Goal: Task Accomplishment & Management: Use online tool/utility

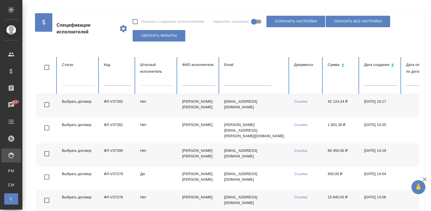
click at [234, 108] on td "crabota@gmail.com" at bounding box center [255, 105] width 70 height 23
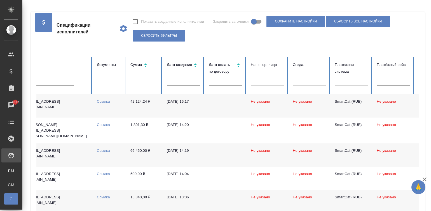
scroll to position [0, 222]
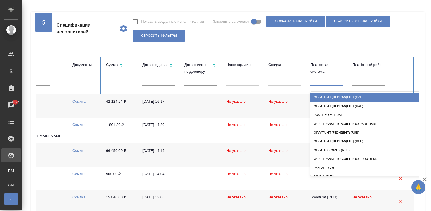
click at [320, 82] on div at bounding box center [327, 80] width 33 height 8
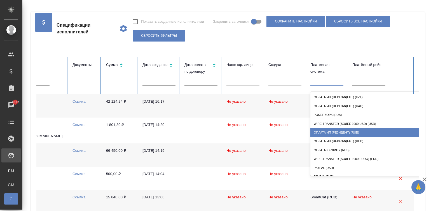
click at [345, 131] on div "Оплата ИП (резидент) (RUB)" at bounding box center [367, 132] width 112 height 9
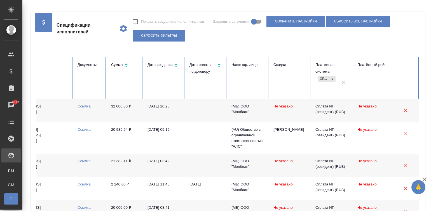
click at [163, 114] on td "24.08.2025, 20:25" at bounding box center [164, 110] width 42 height 23
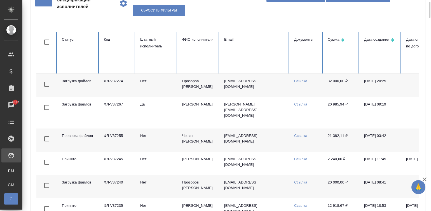
scroll to position [33, 0]
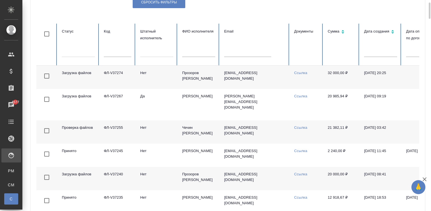
click at [165, 132] on td "Нет" at bounding box center [157, 131] width 42 height 23
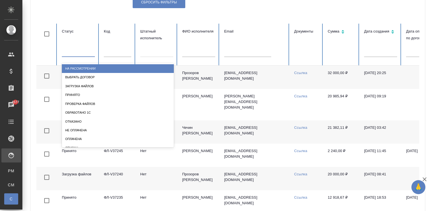
click at [83, 52] on div at bounding box center [78, 51] width 33 height 8
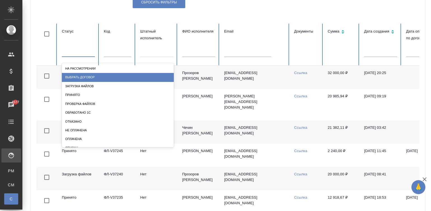
click at [87, 74] on div "Выбрать договор" at bounding box center [118, 77] width 112 height 9
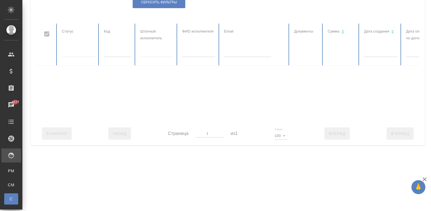
click at [77, 49] on div at bounding box center [336, 73] width 600 height 98
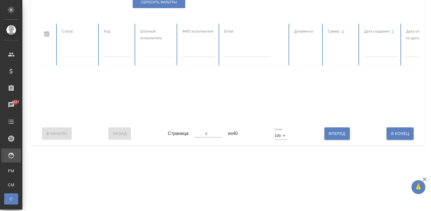
checkbox input "false"
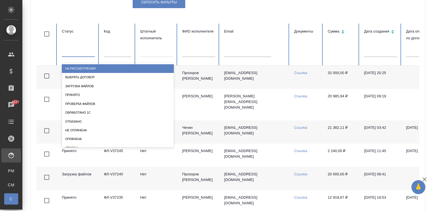
click at [70, 52] on div at bounding box center [78, 51] width 33 height 8
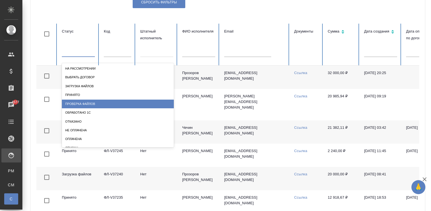
click at [82, 100] on div "Проверка файлов" at bounding box center [118, 103] width 112 height 9
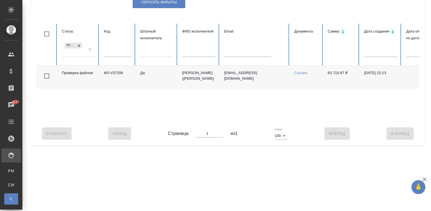
click at [97, 83] on td "Проверка файлов" at bounding box center [78, 77] width 42 height 23
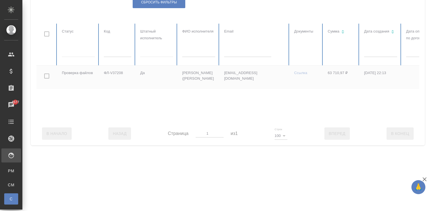
click at [148, 55] on div at bounding box center [336, 73] width 600 height 98
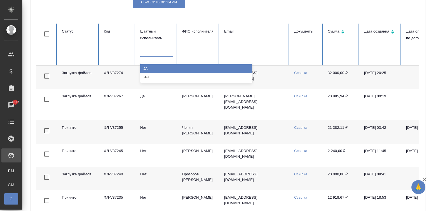
click at [155, 53] on div at bounding box center [156, 51] width 33 height 8
click at [145, 67] on div "Да" at bounding box center [196, 68] width 112 height 9
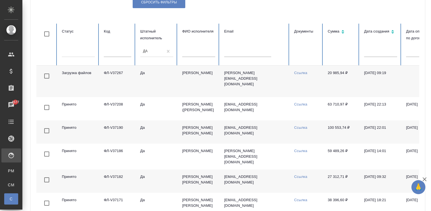
click at [259, 84] on td "a.petrov@awatera.com" at bounding box center [255, 81] width 70 height 31
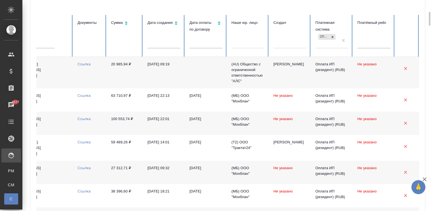
scroll to position [50, 0]
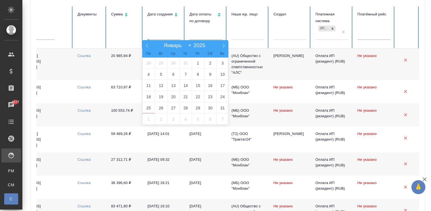
click at [157, 37] on input "text" at bounding box center [164, 36] width 33 height 8
click at [194, 71] on span "8" at bounding box center [198, 74] width 12 height 11
type input "08.08"
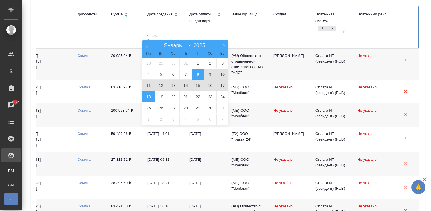
click at [150, 96] on span "18" at bounding box center [149, 96] width 12 height 11
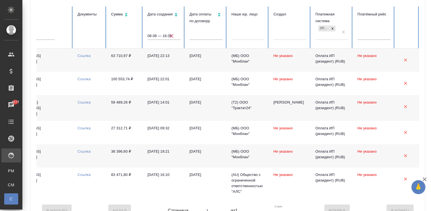
scroll to position [0, 0]
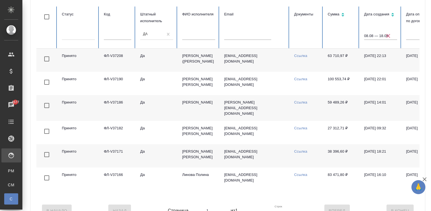
click at [301, 54] on link "Ссылка" at bounding box center [300, 56] width 13 height 4
drag, startPoint x: 325, startPoint y: 55, endPoint x: 345, endPoint y: 56, distance: 19.9
click at [345, 56] on td "63 710,97 ₽" at bounding box center [342, 59] width 36 height 23
copy td "63 710,97"
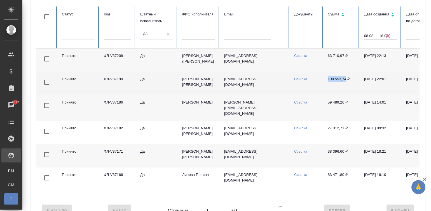
drag, startPoint x: 326, startPoint y: 87, endPoint x: 346, endPoint y: 88, distance: 19.7
click at [346, 88] on td "100 553,74 ₽" at bounding box center [342, 83] width 36 height 23
copy td "100 553,74"
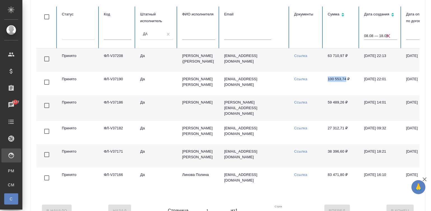
scroll to position [0, 222]
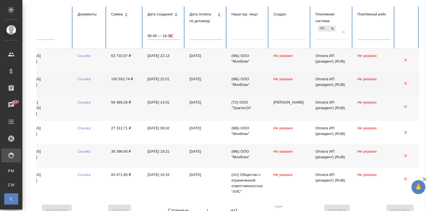
click at [75, 84] on td "Ссылка" at bounding box center [90, 83] width 34 height 23
click at [78, 81] on link "Ссылка" at bounding box center [84, 79] width 13 height 4
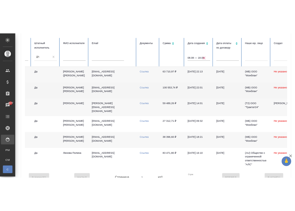
scroll to position [0, 0]
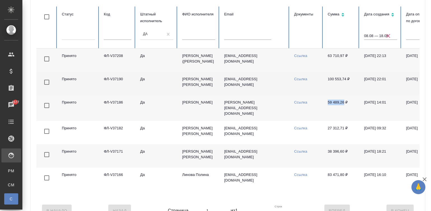
drag, startPoint x: 324, startPoint y: 112, endPoint x: 344, endPoint y: 114, distance: 20.2
click at [344, 114] on td "59 489,26 ₽" at bounding box center [342, 108] width 36 height 26
copy td "59 489,26"
click at [297, 104] on link "Ссылка" at bounding box center [300, 102] width 13 height 4
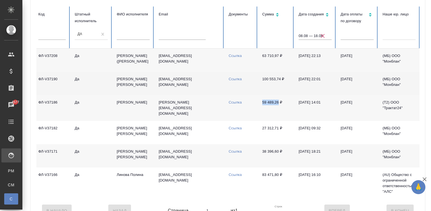
scroll to position [0, 70]
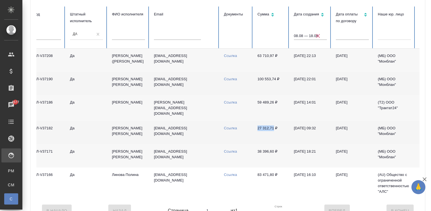
drag, startPoint x: 255, startPoint y: 137, endPoint x: 273, endPoint y: 138, distance: 18.5
click at [273, 138] on td "27 312,71 ₽" at bounding box center [271, 132] width 36 height 23
copy td "27 312,71"
click at [231, 130] on link "Ссылка" at bounding box center [230, 128] width 13 height 4
drag, startPoint x: 256, startPoint y: 159, endPoint x: 275, endPoint y: 159, distance: 18.5
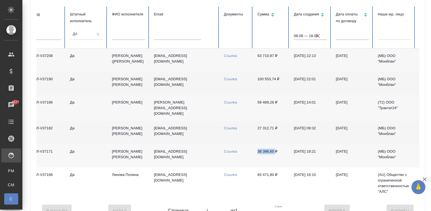
click at [275, 159] on td "38 396,60 ₽" at bounding box center [271, 155] width 36 height 23
copy td "38 396,60"
click at [229, 153] on link "Ссылка" at bounding box center [230, 151] width 13 height 4
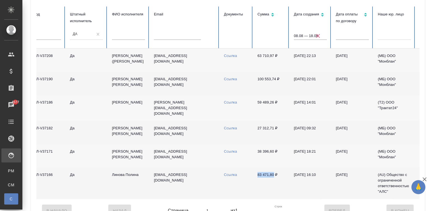
drag, startPoint x: 255, startPoint y: 182, endPoint x: 274, endPoint y: 182, distance: 19.0
click at [274, 182] on td "83 471,80 ₽" at bounding box center [271, 182] width 36 height 31
copy td "83 471,80"
click at [232, 176] on link "Ссылка" at bounding box center [230, 174] width 13 height 4
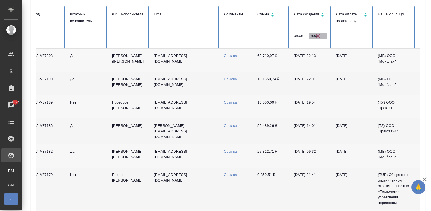
click at [316, 34] on icon "button" at bounding box center [318, 35] width 7 height 7
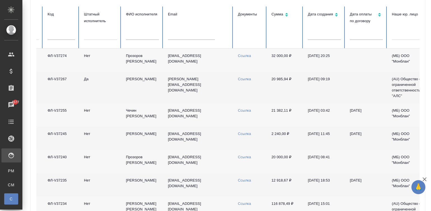
scroll to position [0, 0]
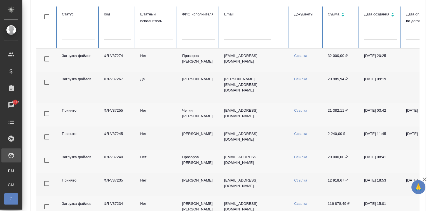
click at [120, 35] on input "text" at bounding box center [117, 36] width 27 height 8
type input "37195"
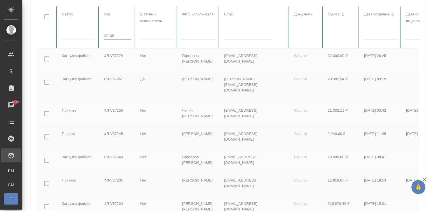
checkbox input "true"
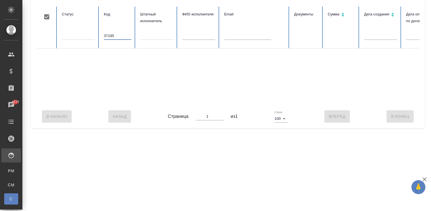
type input "37195"
click at [317, 102] on div at bounding box center [336, 76] width 600 height 56
click at [322, 104] on div at bounding box center [336, 76] width 600 height 56
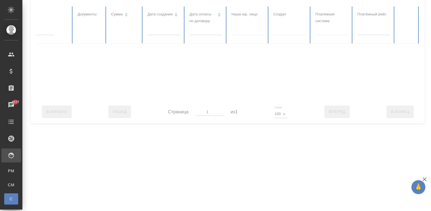
checkbox input "false"
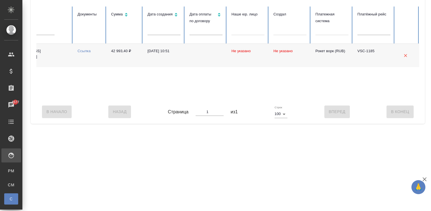
scroll to position [0, 0]
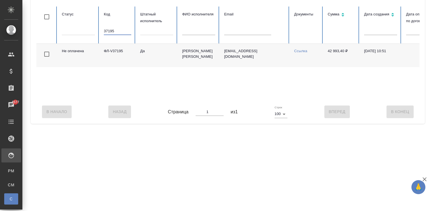
click at [124, 29] on input "37195" at bounding box center [117, 31] width 27 height 8
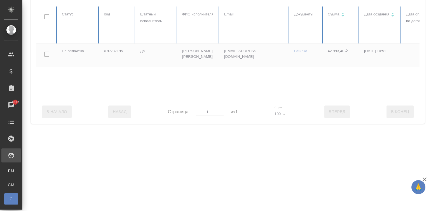
click at [238, 29] on div at bounding box center [336, 52] width 600 height 93
click at [239, 31] on div at bounding box center [336, 52] width 600 height 93
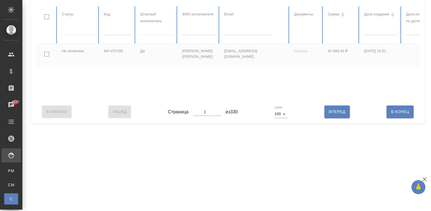
click at [239, 31] on input "text" at bounding box center [247, 31] width 47 height 8
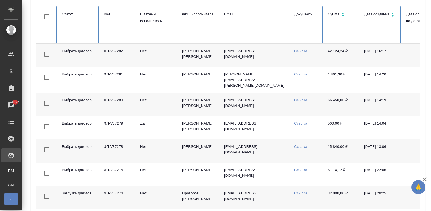
paste input "angelklimo@gmail.com"
type input "angelklimo@gmail.com"
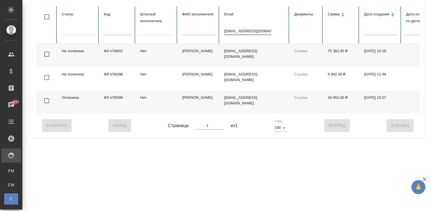
click at [166, 55] on td "Нет" at bounding box center [157, 55] width 42 height 23
click at [243, 29] on input "angelklimo@gmail.com" at bounding box center [247, 31] width 47 height 8
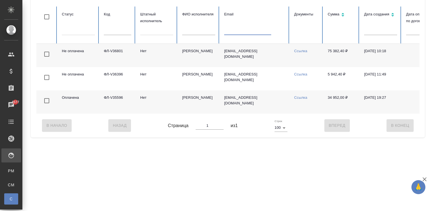
click at [119, 31] on input "text" at bounding box center [117, 31] width 27 height 8
paste input "ФЛ-V36416"
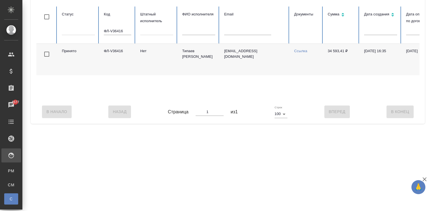
click at [296, 48] on td "Ссылка" at bounding box center [307, 59] width 34 height 31
click at [303, 49] on link "Ссылка" at bounding box center [300, 51] width 13 height 4
click at [120, 28] on input "ФЛ-V36416" at bounding box center [117, 31] width 27 height 8
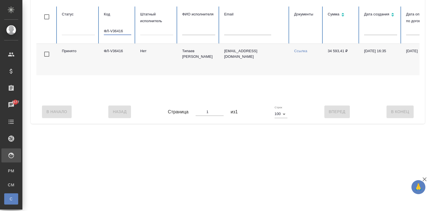
paste input "332"
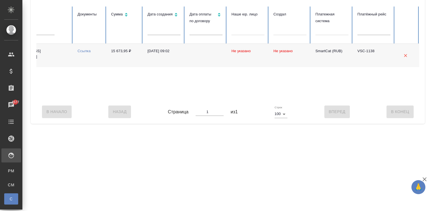
type input "ФЛ-V36332"
click at [202, 61] on td at bounding box center [206, 55] width 42 height 23
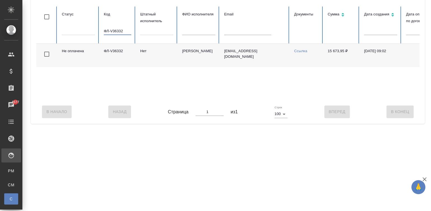
click at [122, 32] on input "ФЛ-V36332" at bounding box center [117, 31] width 27 height 8
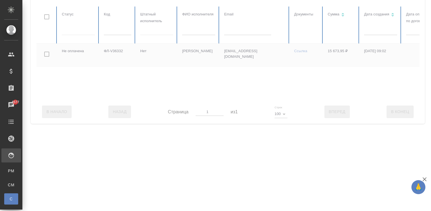
click at [186, 31] on input "text" at bounding box center [198, 31] width 33 height 8
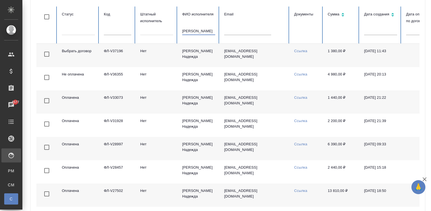
type input "байкова"
click at [155, 53] on td "Нет" at bounding box center [157, 55] width 42 height 23
click at [196, 33] on input "байкова" at bounding box center [198, 31] width 33 height 8
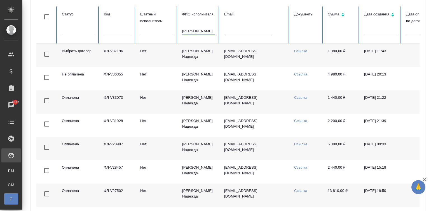
click at [196, 33] on input "байкова" at bounding box center [198, 31] width 33 height 8
click at [237, 32] on input "text" at bounding box center [247, 31] width 47 height 8
paste input "inita.ragucka@gmail.com"
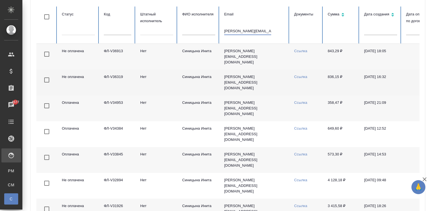
type input "inita.ragucka@gmail.com"
click at [212, 80] on td "Синицына Инита" at bounding box center [199, 82] width 42 height 26
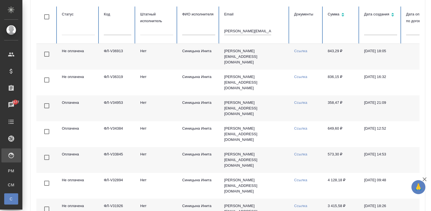
click at [246, 30] on input "inita.ragucka@gmail.com" at bounding box center [247, 31] width 47 height 8
click at [202, 29] on input "text" at bounding box center [198, 31] width 33 height 8
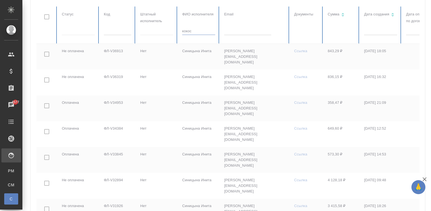
type input "кокос"
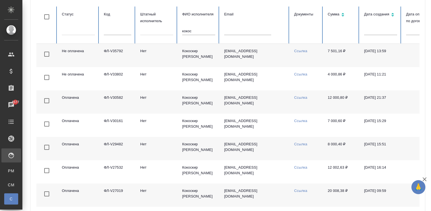
click at [207, 58] on td "Кокоскир Дарья Александровна" at bounding box center [199, 55] width 42 height 23
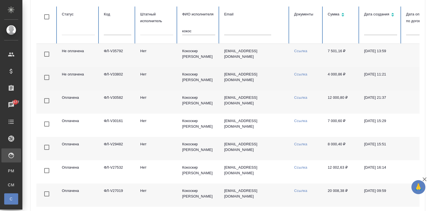
click at [265, 84] on td "daria_al_cheb@mail.ru" at bounding box center [255, 78] width 70 height 23
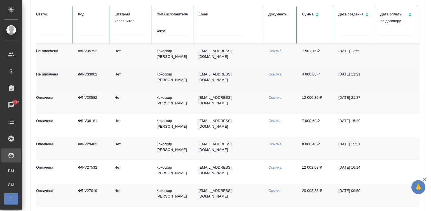
scroll to position [0, 12]
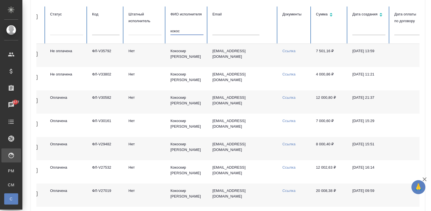
click at [181, 29] on input "кокос" at bounding box center [187, 31] width 33 height 8
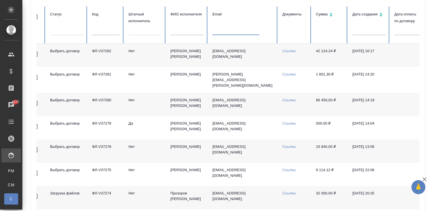
click at [228, 32] on input "text" at bounding box center [236, 31] width 47 height 8
paste input "natalia.demchenko@gmail.com"
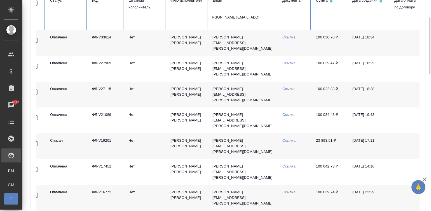
scroll to position [67, 0]
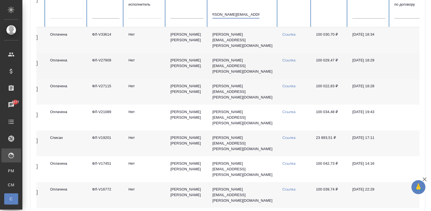
type input "natalia.demchenko@gmail.com"
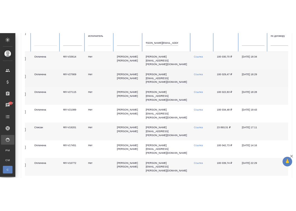
scroll to position [0, 0]
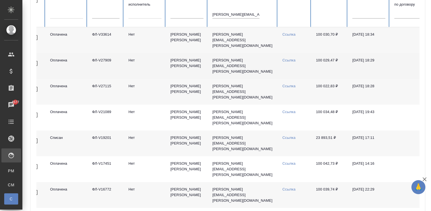
click at [254, 67] on td "Natalia.Demchenko@gmail.com" at bounding box center [243, 66] width 70 height 26
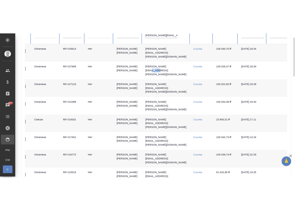
scroll to position [67, 0]
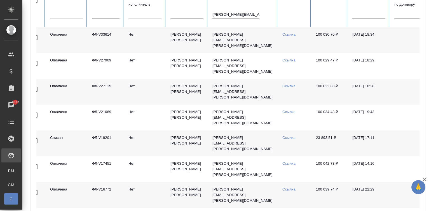
click at [162, 89] on td "Нет" at bounding box center [145, 92] width 42 height 26
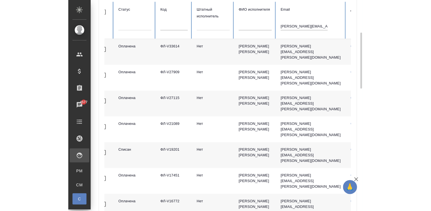
scroll to position [79, 0]
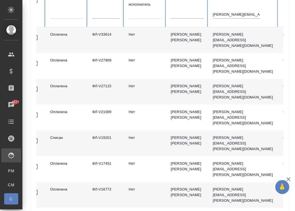
click at [175, 36] on td "[PERSON_NAME] [PERSON_NAME]" at bounding box center [187, 40] width 42 height 26
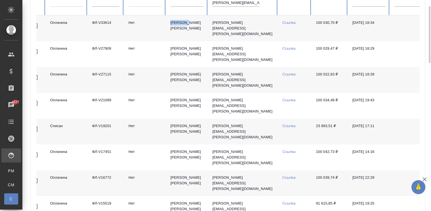
scroll to position [67, 0]
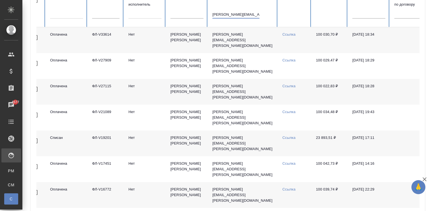
click at [228, 15] on input "natalia.demchenko@gmail.com" at bounding box center [236, 15] width 47 height 8
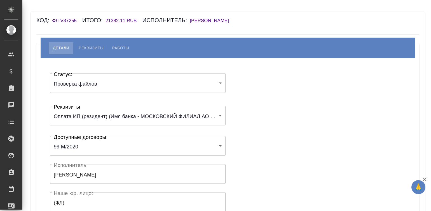
click at [94, 84] on body "🙏 .cls-1 fill:#fff; AWATERA [PERSON_NAME][PERSON_NAME] Спецификации Заказы Чаты…" at bounding box center [215, 105] width 431 height 211
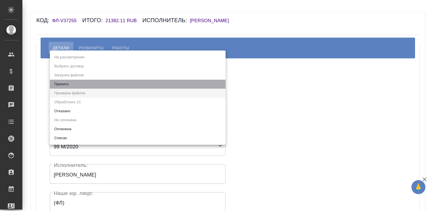
click at [94, 84] on li "Принято" at bounding box center [138, 84] width 176 height 9
type input "accepted"
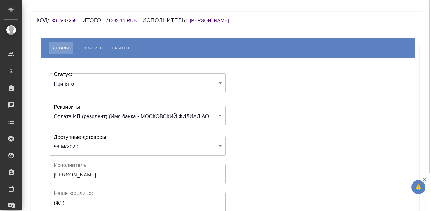
click at [251, 92] on div "Статус: Принято accepted Статус: Реквизиты Оплата ИП (резидент) (Имя банка - МО…" at bounding box center [228, 168] width 361 height 203
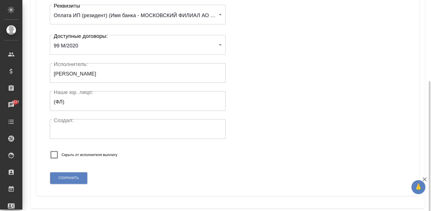
scroll to position [110, 0]
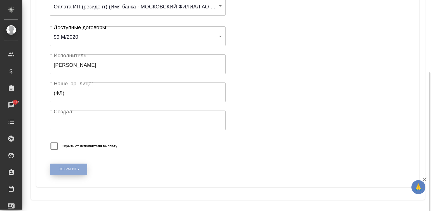
click at [56, 164] on button "Сохранить" at bounding box center [68, 168] width 37 height 11
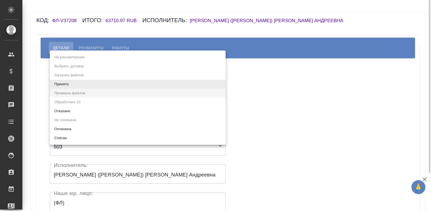
click at [83, 86] on body "🙏 .cls-1 fill:#fff; AWATERA Малинина Мария m.malinina Клиенты Спецификации Зака…" at bounding box center [215, 105] width 431 height 211
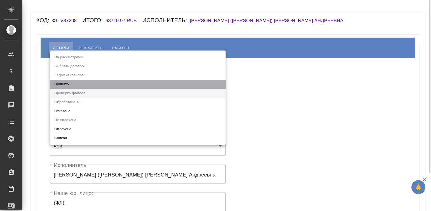
click at [83, 86] on li "Принято" at bounding box center [138, 84] width 176 height 9
type input "accepted"
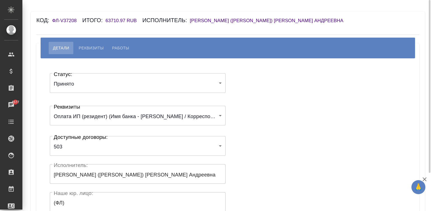
click at [252, 84] on div "Статус: Принято accepted Статус: Реквизиты Оплата ИП (резидент) (Имя банка - ПА…" at bounding box center [228, 168] width 361 height 203
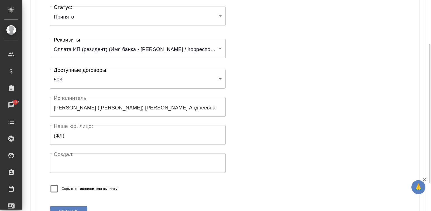
scroll to position [110, 0]
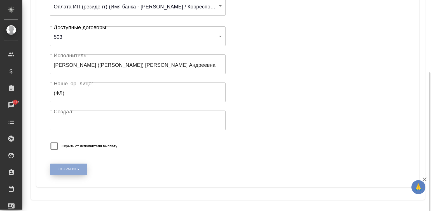
click at [70, 168] on span "Сохранить" at bounding box center [69, 169] width 20 height 5
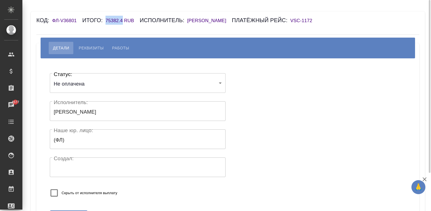
drag, startPoint x: 104, startPoint y: 20, endPoint x: 122, endPoint y: 23, distance: 18.8
click at [122, 23] on div "Код: ФЛ-V36801 Итого: 75382.4 RUB Исполнитель: Климова Ангелина Платёжный рейс:…" at bounding box center [195, 20] width 319 height 9
copy h6 "75382.4"
click at [115, 46] on span "Работы" at bounding box center [120, 48] width 17 height 7
click at [97, 48] on span "Реквизиты" at bounding box center [91, 48] width 25 height 7
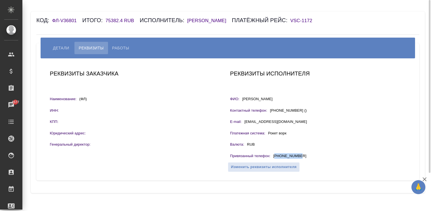
drag, startPoint x: 300, startPoint y: 155, endPoint x: 275, endPoint y: 157, distance: 25.3
click at [275, 157] on div "Привязанный телефон : +79108809828" at bounding box center [318, 156] width 176 height 7
copy p "79108809828"
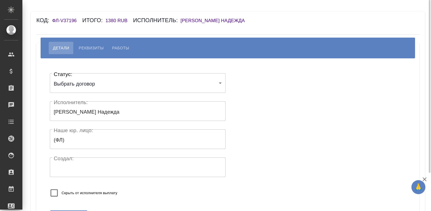
click at [204, 20] on h6 "Байкова Надежда" at bounding box center [216, 20] width 70 height 5
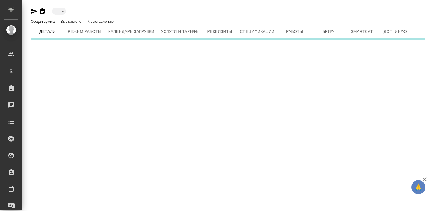
type input "active"
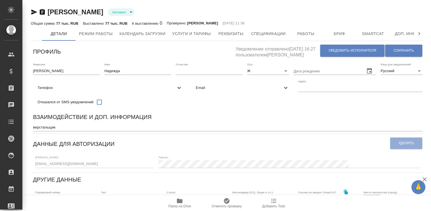
type input "Оксютович Ирина"
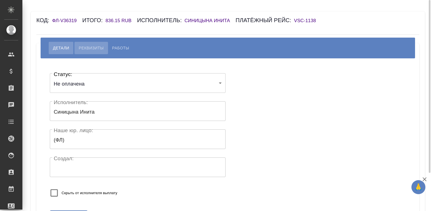
click at [96, 48] on span "Реквизиты" at bounding box center [91, 48] width 25 height 7
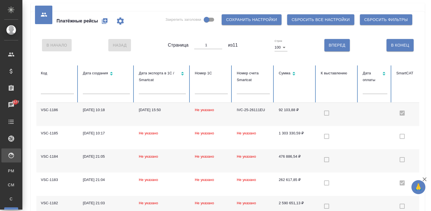
click at [307, 117] on td "92 103,88 ₽" at bounding box center [296, 114] width 42 height 23
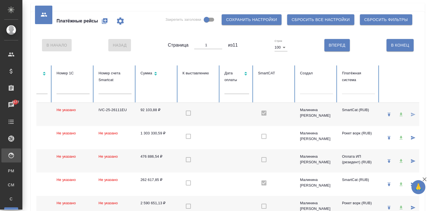
scroll to position [0, 154]
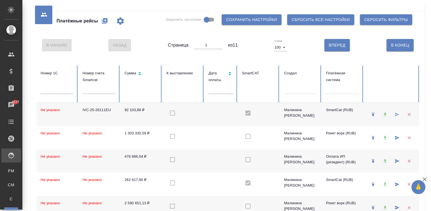
click at [340, 89] on div at bounding box center [342, 88] width 33 height 8
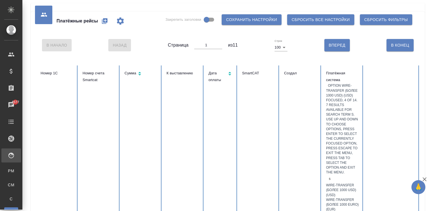
type input "sm"
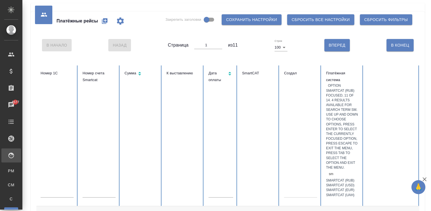
click at [350, 178] on div "SmartCat (RUB)" at bounding box center [342, 180] width 33 height 5
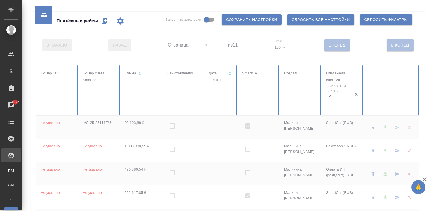
click at [208, 116] on td at bounding box center [221, 126] width 34 height 23
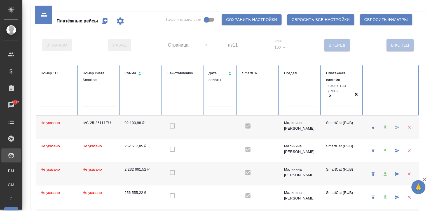
checkbox input "true"
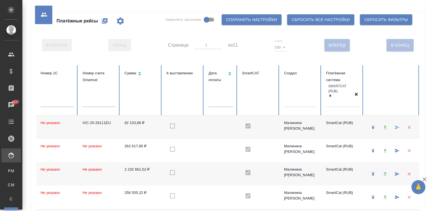
checkbox input "true"
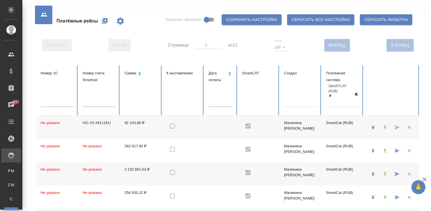
checkbox input "true"
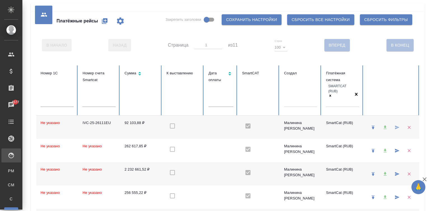
checkbox input "true"
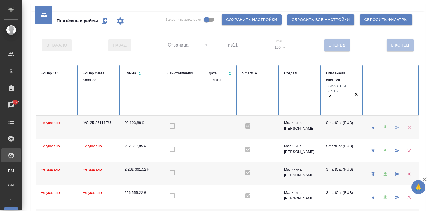
checkbox input "true"
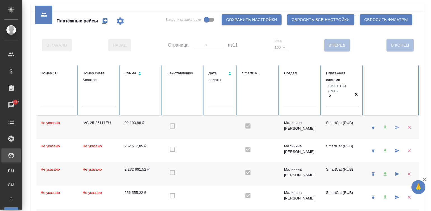
checkbox input "true"
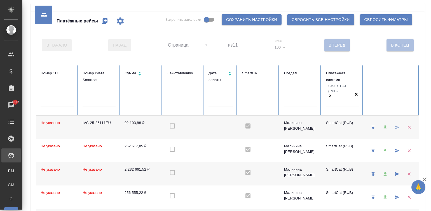
checkbox input "true"
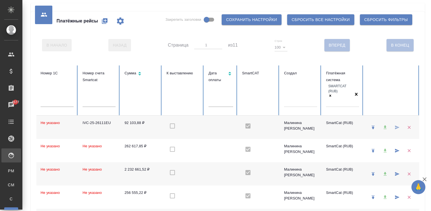
checkbox input "true"
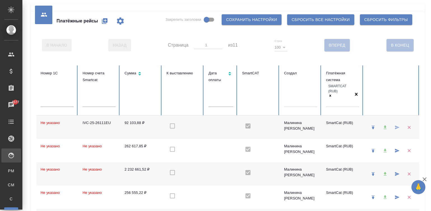
checkbox input "true"
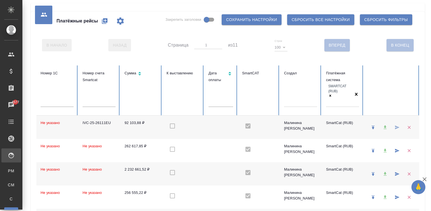
checkbox input "true"
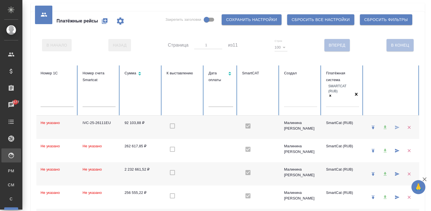
checkbox input "true"
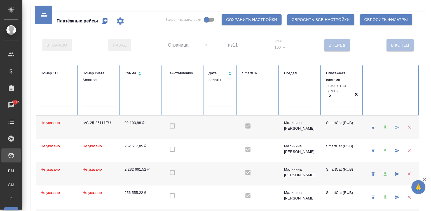
checkbox input "true"
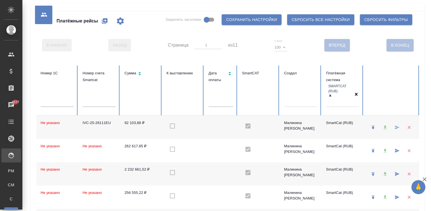
checkbox input "true"
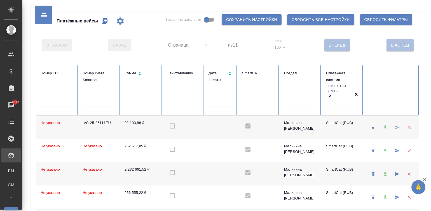
checkbox input "true"
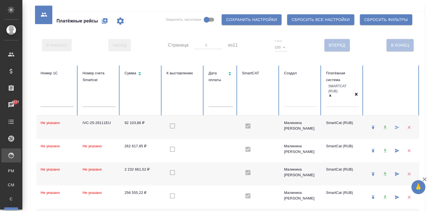
checkbox input "true"
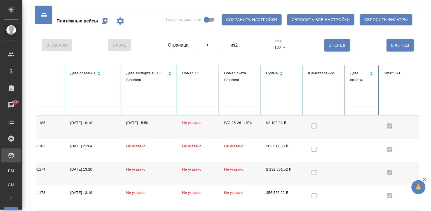
scroll to position [0, 0]
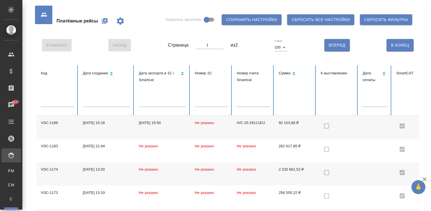
click at [183, 166] on td "Не указано" at bounding box center [162, 173] width 56 height 23
click at [221, 165] on td "Не указано" at bounding box center [211, 173] width 42 height 23
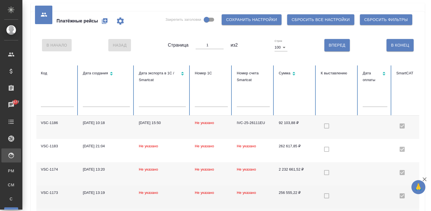
click at [275, 190] on td "256 555,22 ₽" at bounding box center [296, 196] width 42 height 23
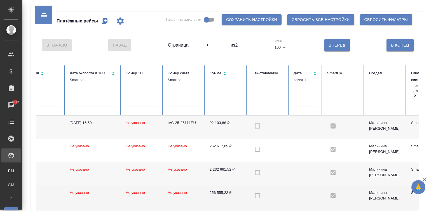
scroll to position [0, 154]
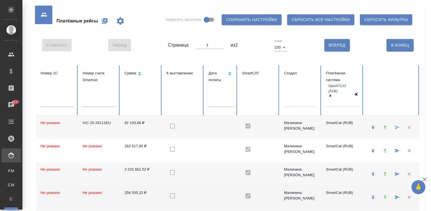
click at [311, 190] on div "Малинина [PERSON_NAME]" at bounding box center [300, 195] width 33 height 11
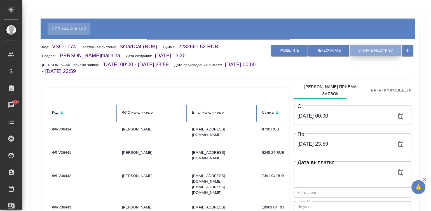
click at [375, 50] on span "Скачать реестр SC" at bounding box center [376, 50] width 35 height 5
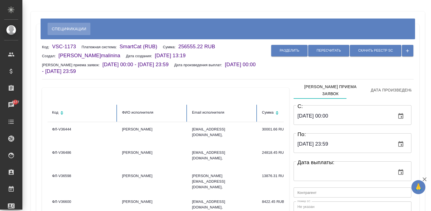
click at [303, 67] on div "Разделить Пересчитать Скачать реестр SC" at bounding box center [336, 58] width 155 height 31
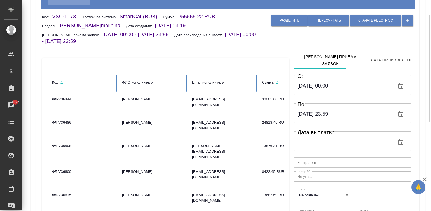
scroll to position [22, 0]
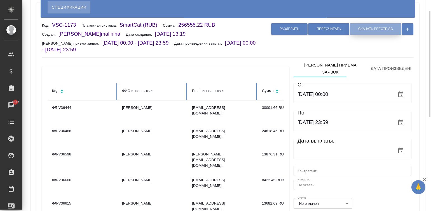
click at [376, 29] on span "Скачать реестр SC" at bounding box center [376, 29] width 35 height 5
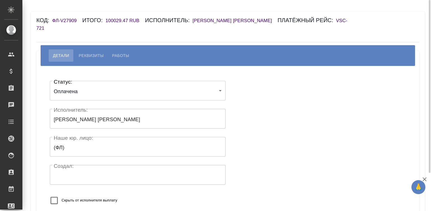
click at [124, 46] on div "Детали Реквизиты Работы" at bounding box center [228, 55] width 375 height 21
click at [115, 56] on span "Работы" at bounding box center [120, 55] width 17 height 7
select select "10"
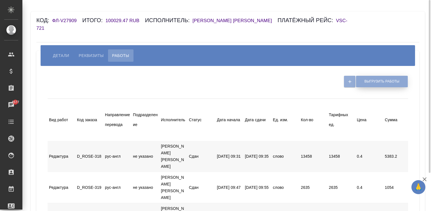
click at [368, 84] on span "Выгрузить работы" at bounding box center [382, 81] width 35 height 5
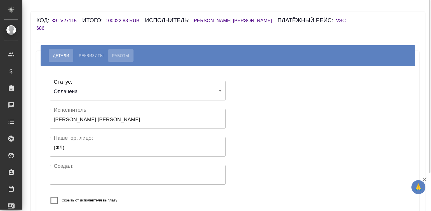
click at [117, 55] on span "Работы" at bounding box center [120, 55] width 17 height 7
select select "10"
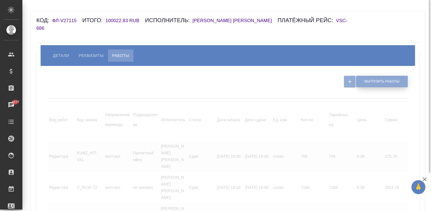
click at [376, 83] on span "Выгрузить работы" at bounding box center [382, 81] width 35 height 5
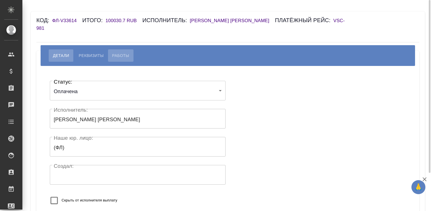
click at [120, 56] on span "Работы" at bounding box center [120, 55] width 17 height 7
select select "10"
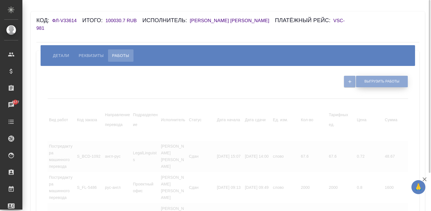
click at [371, 82] on span "Выгрузить работы" at bounding box center [382, 81] width 35 height 5
